Goal: Submit feedback/report problem

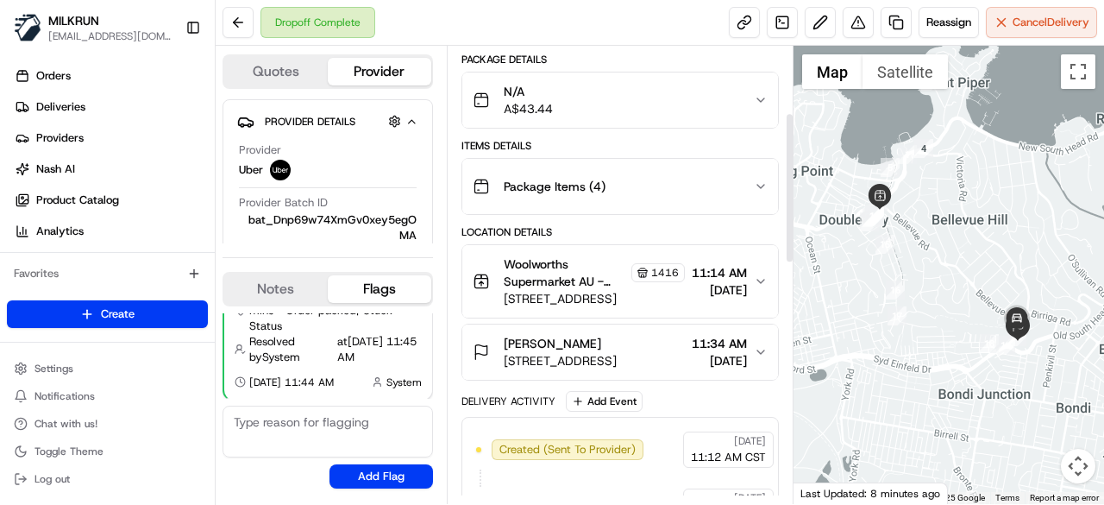
scroll to position [151, 0]
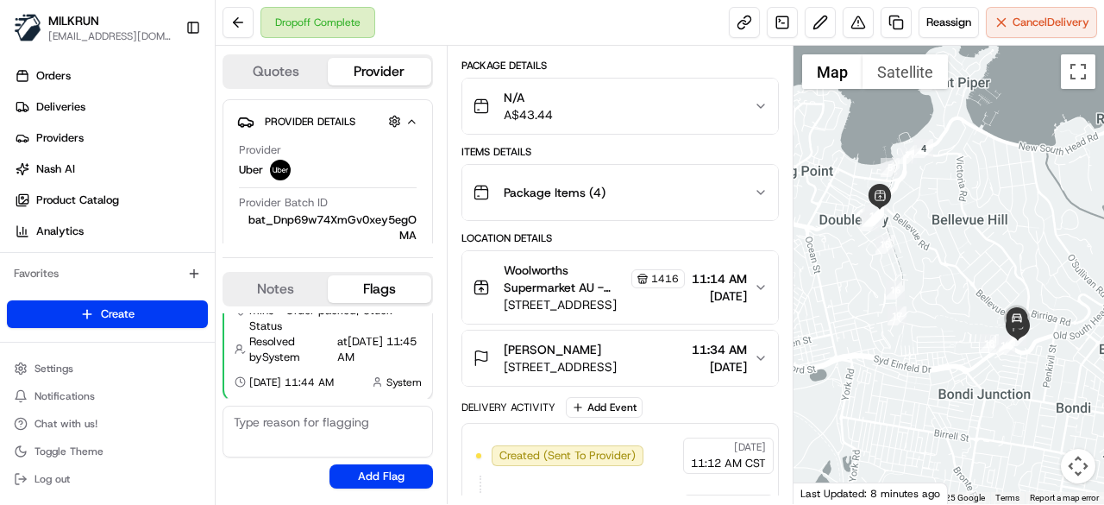
click at [759, 361] on button "[PERSON_NAME] [STREET_ADDRESS][PERSON_NAME] 2023, AU 11:34 AM [DATE]" at bounding box center [620, 357] width 316 height 55
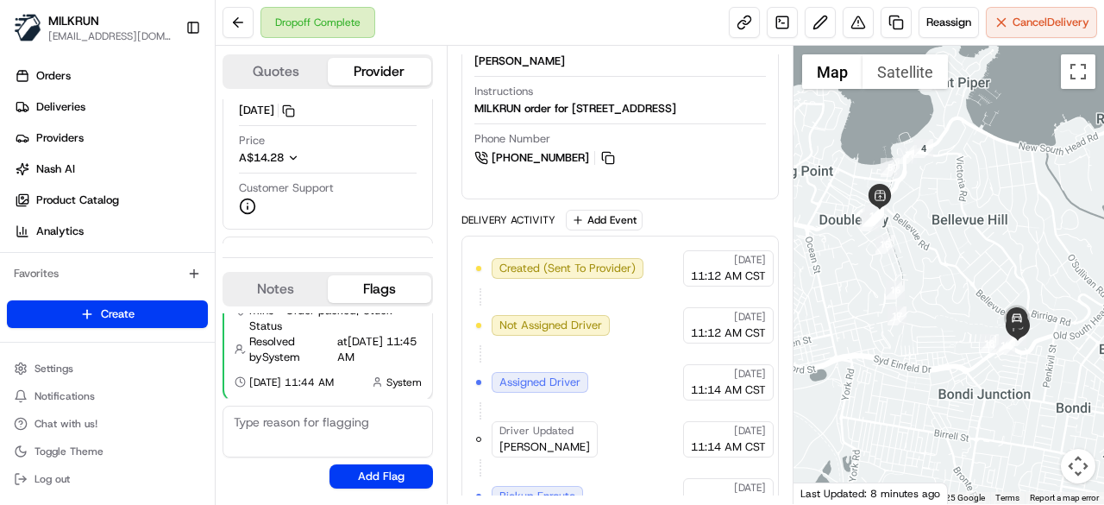
scroll to position [1347, 0]
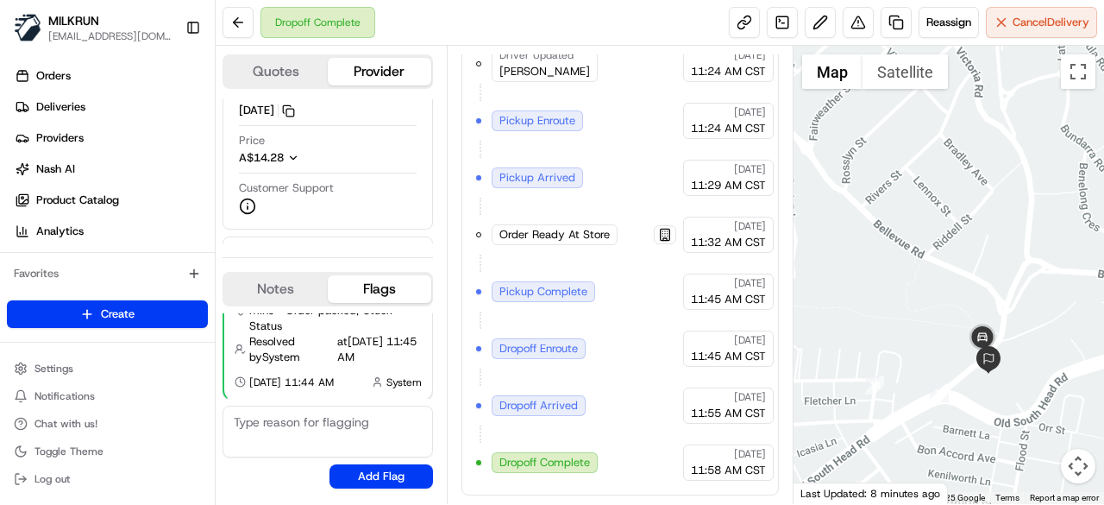
drag, startPoint x: 948, startPoint y: 296, endPoint x: 945, endPoint y: 285, distance: 11.5
click at [945, 285] on div at bounding box center [948, 275] width 311 height 458
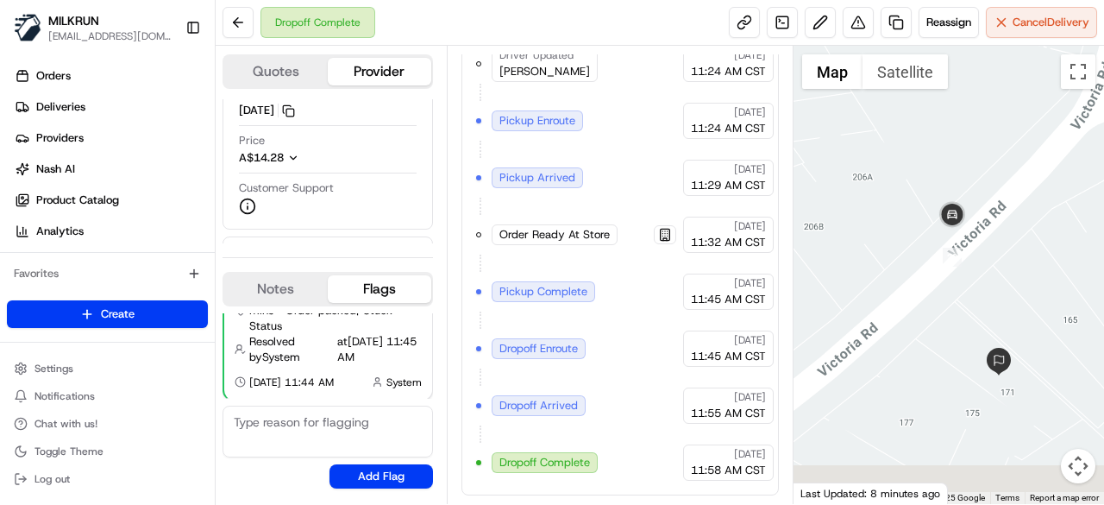
drag, startPoint x: 953, startPoint y: 386, endPoint x: 888, endPoint y: 275, distance: 127.9
click at [888, 275] on div at bounding box center [948, 275] width 311 height 458
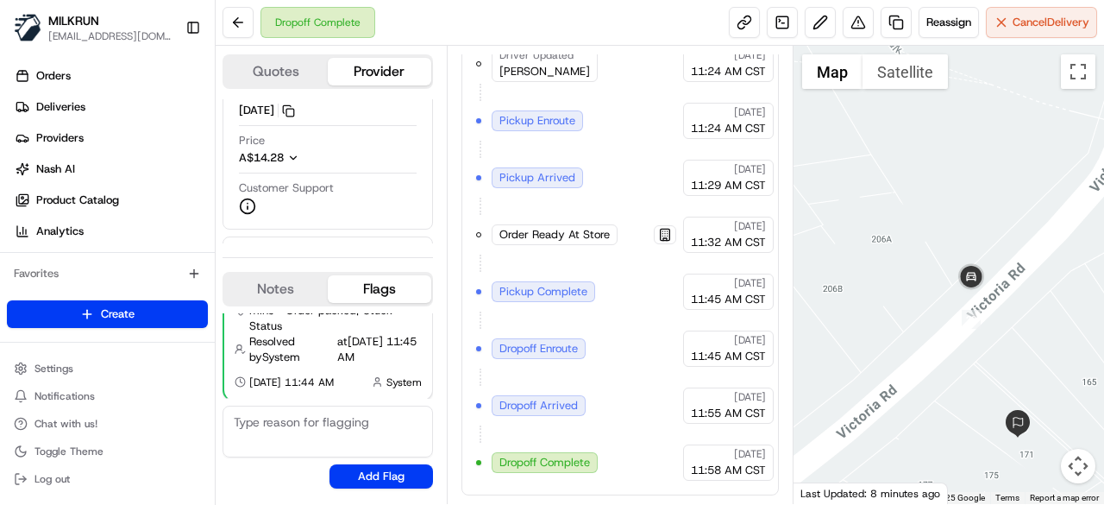
drag, startPoint x: 938, startPoint y: 254, endPoint x: 965, endPoint y: 356, distance: 106.1
click at [965, 356] on div at bounding box center [948, 275] width 311 height 458
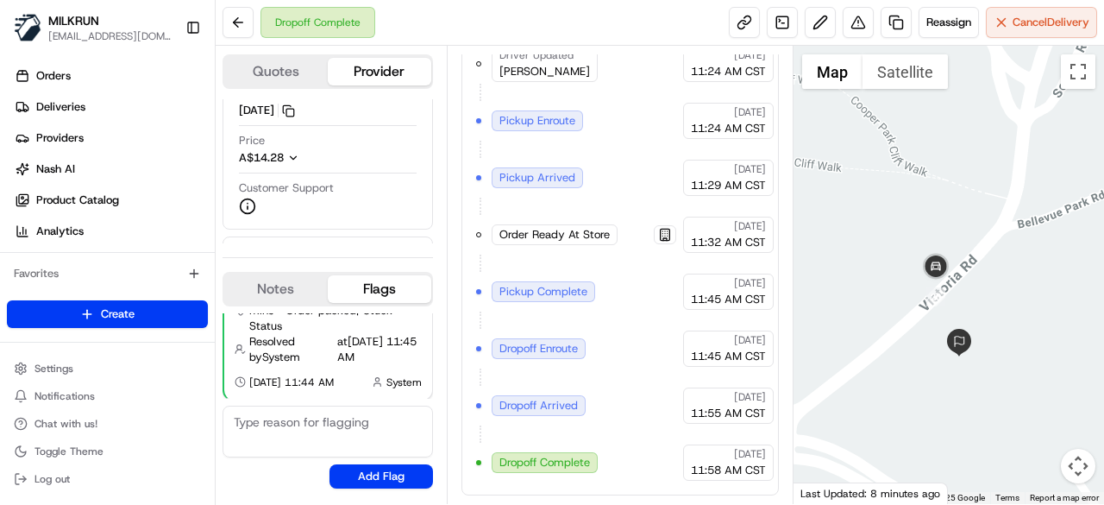
drag, startPoint x: 927, startPoint y: 384, endPoint x: 896, endPoint y: 270, distance: 118.0
click at [896, 270] on div at bounding box center [948, 275] width 311 height 458
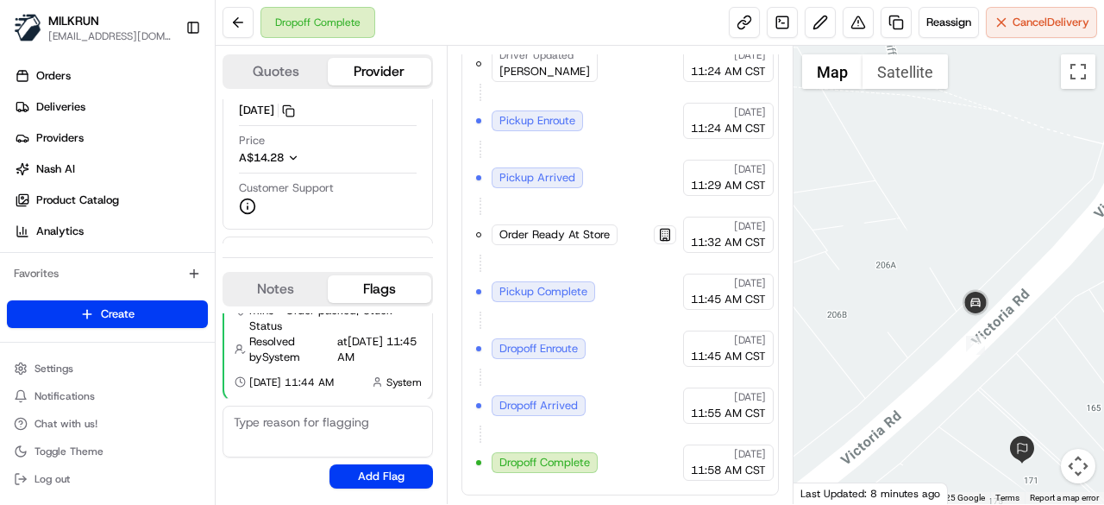
drag, startPoint x: 919, startPoint y: 261, endPoint x: 952, endPoint y: 391, distance: 133.7
click at [952, 391] on div at bounding box center [948, 275] width 311 height 458
click at [856, 28] on button at bounding box center [858, 22] width 31 height 31
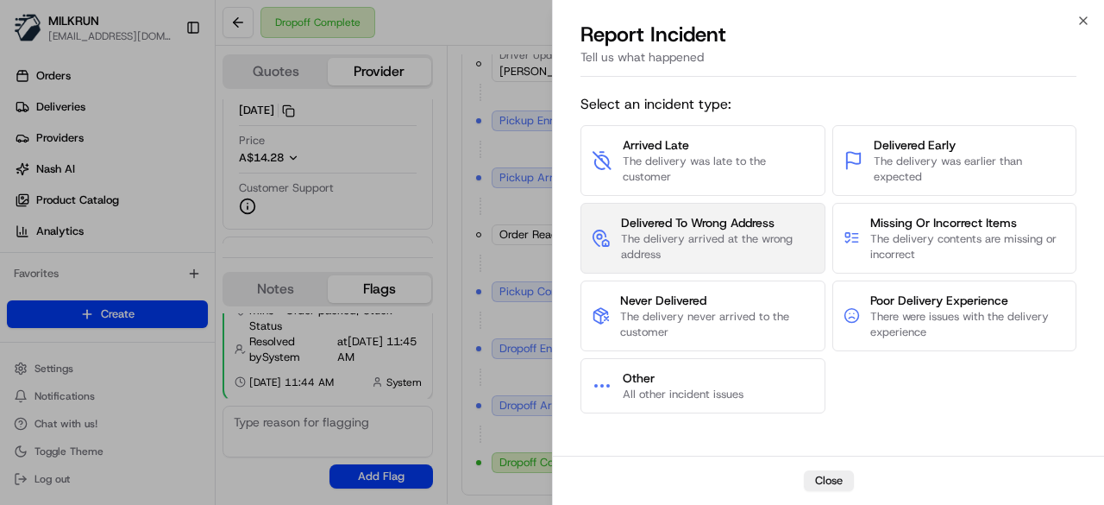
click at [731, 242] on span "The delivery arrived at the wrong address" at bounding box center [717, 246] width 193 height 31
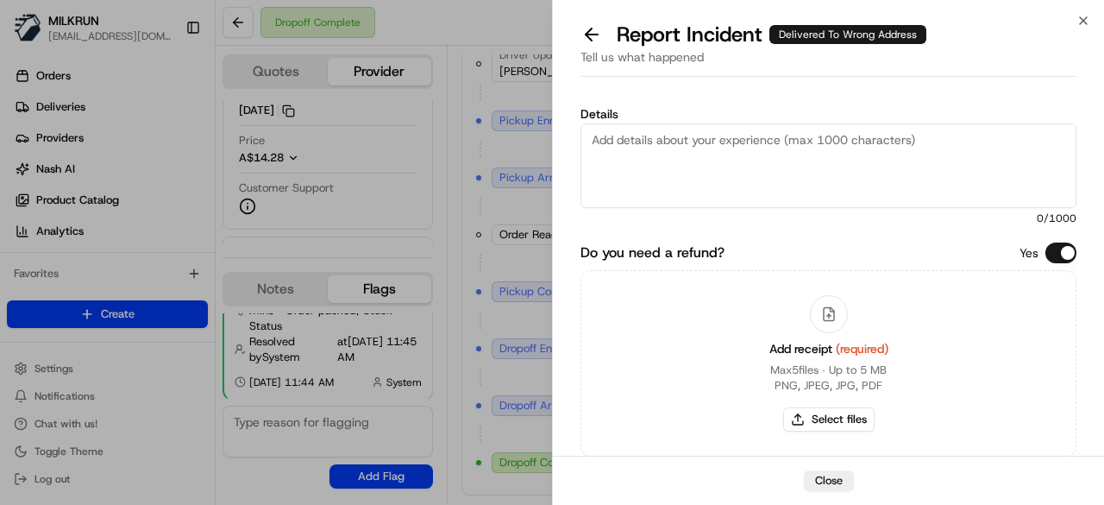
click at [738, 160] on textarea "Details" at bounding box center [828, 165] width 496 height 85
paste textarea "The customer didn't receive the order. Confirmed with Uber customer service tha…"
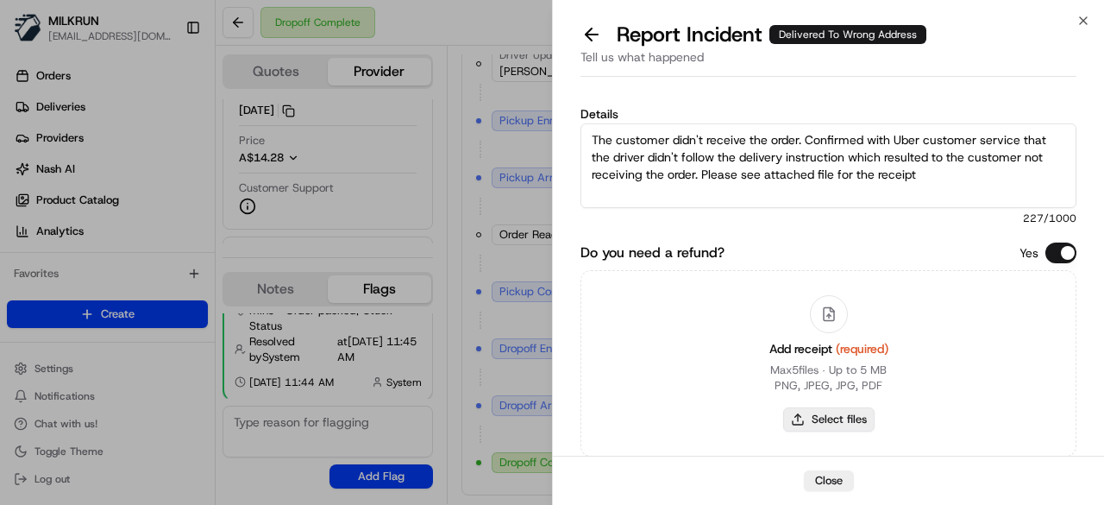
type textarea "The customer didn't receive the order. Confirmed with Uber customer service tha…"
click at [835, 417] on button "Select files" at bounding box center [828, 419] width 91 height 24
type input "C:\fakepath\receipt.png"
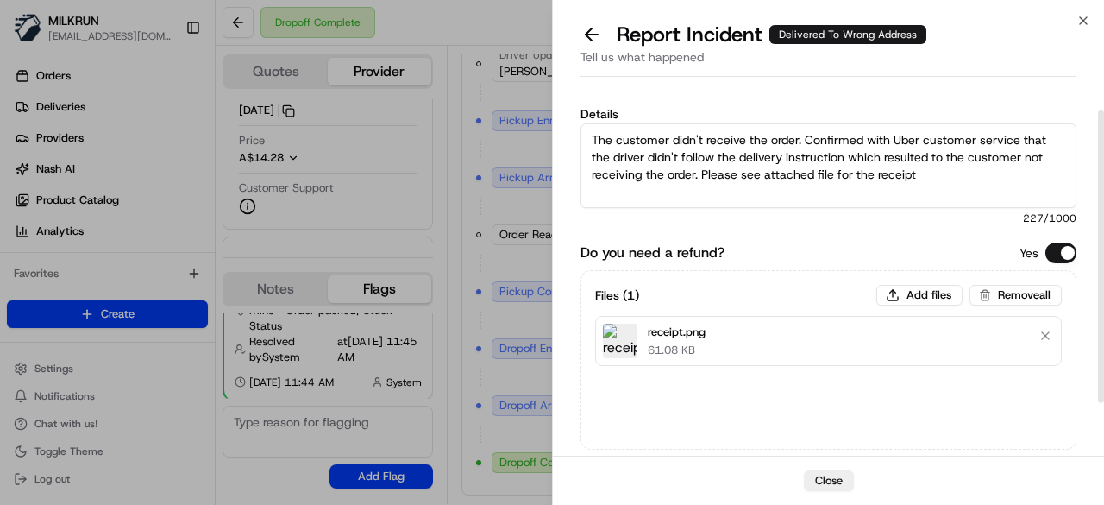
scroll to position [103, 0]
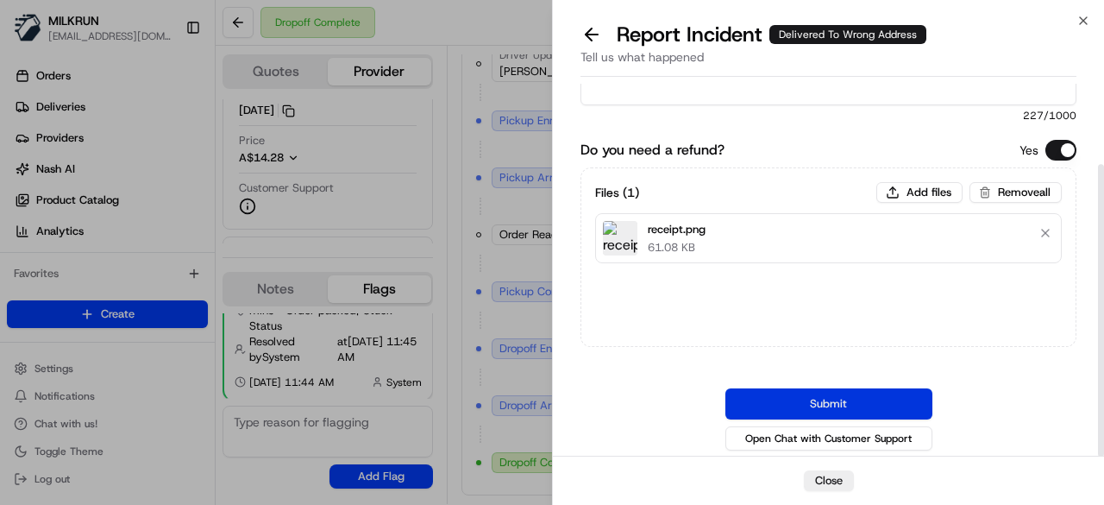
click at [854, 404] on button "Submit" at bounding box center [828, 403] width 207 height 31
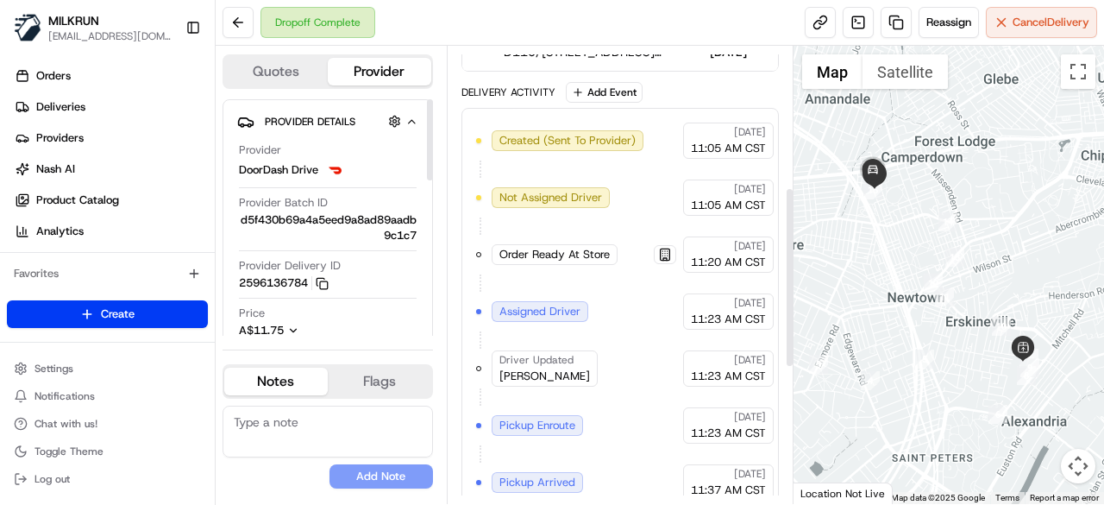
scroll to position [357, 0]
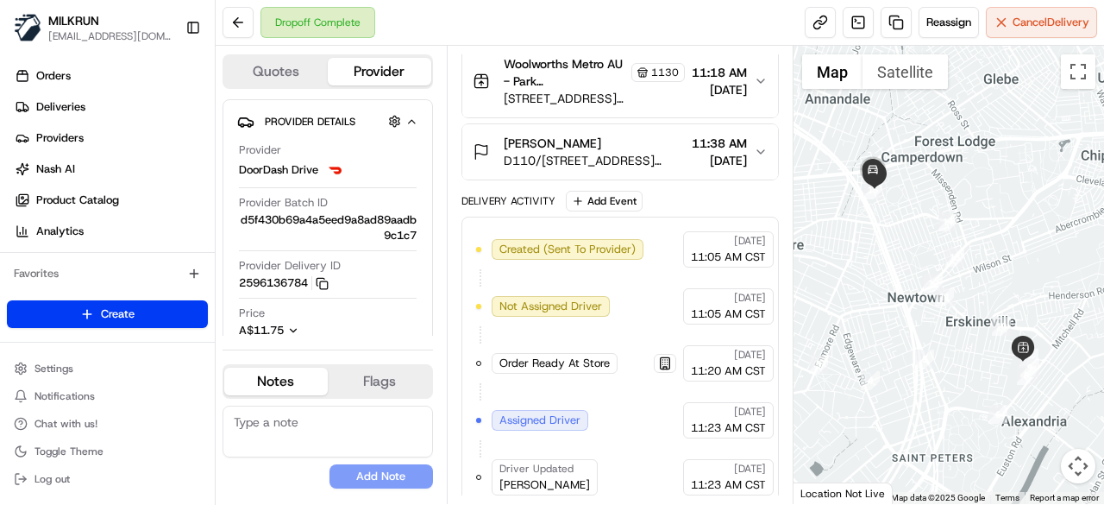
click at [749, 154] on div "[PERSON_NAME] D110/[STREET_ADDRESS][PERSON_NAME], AU 11:38 AM [DATE]" at bounding box center [613, 152] width 281 height 34
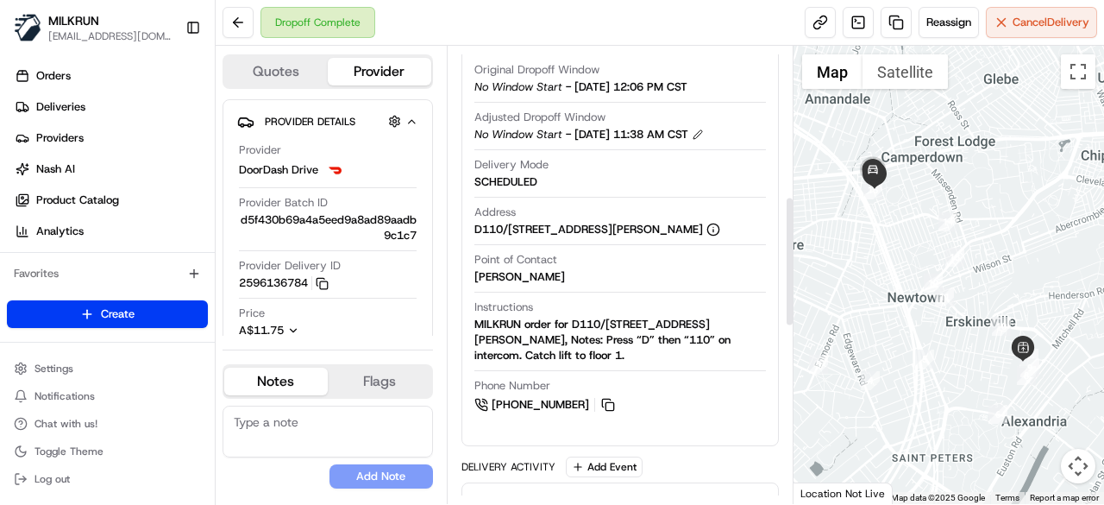
scroll to position [530, 0]
